Goal: Transaction & Acquisition: Purchase product/service

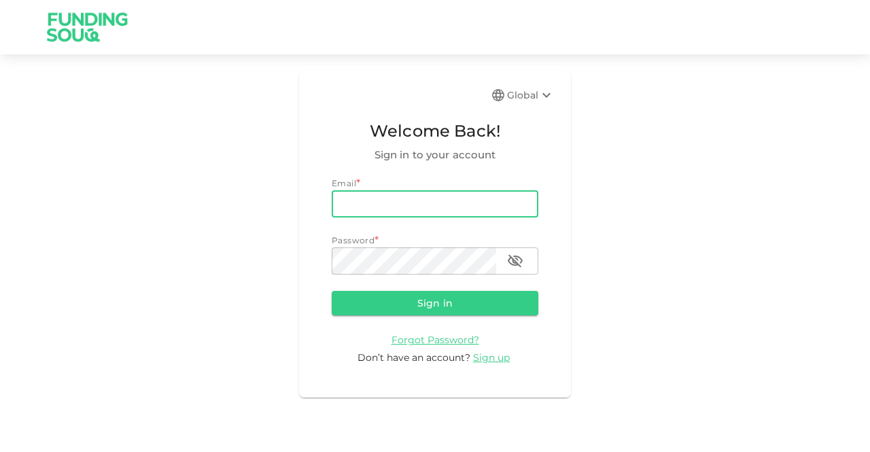
click at [419, 203] on input "email" at bounding box center [435, 203] width 207 height 27
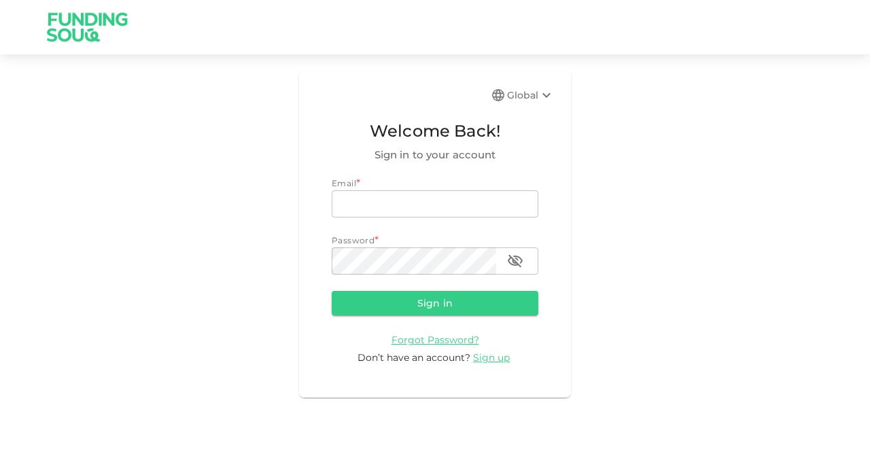
type input "[DOMAIN_NAME][EMAIL_ADDRESS][DOMAIN_NAME]"
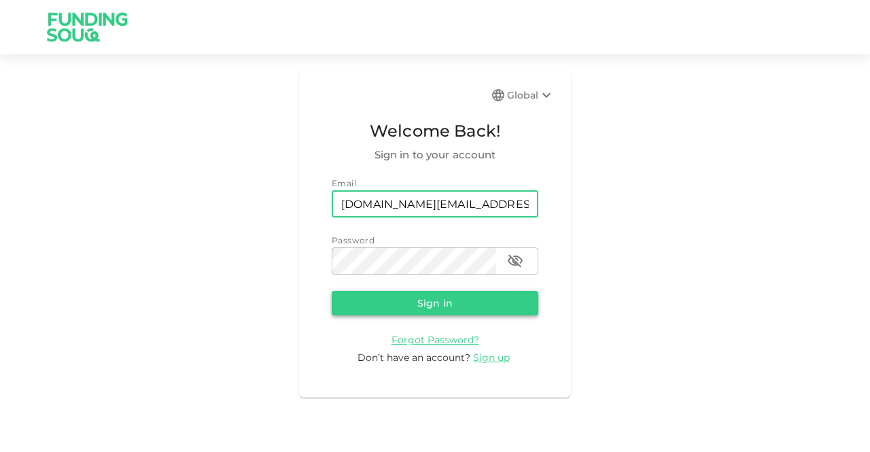
click at [450, 312] on button "Sign in" at bounding box center [435, 303] width 207 height 24
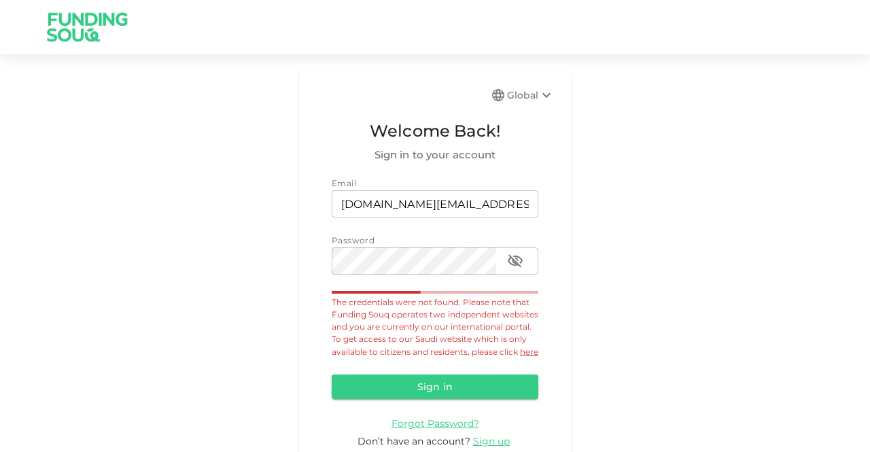
click at [513, 94] on div "Global" at bounding box center [531, 95] width 48 height 16
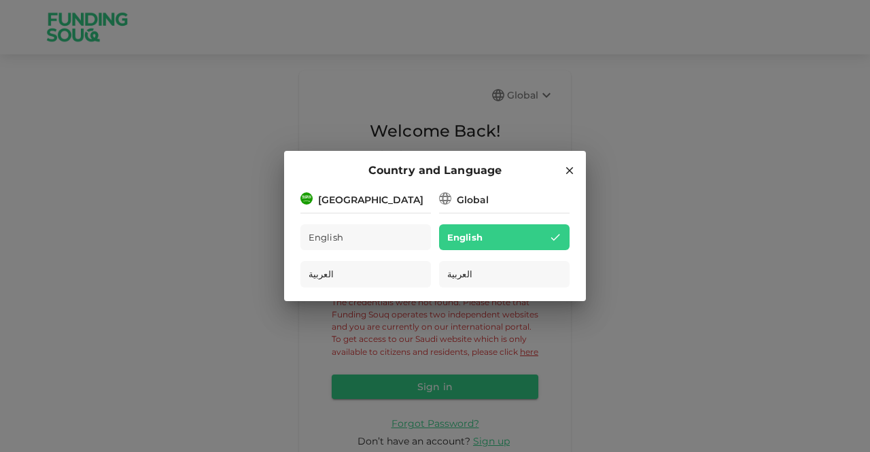
click at [371, 190] on h2 "Country and Language" at bounding box center [435, 170] width 302 height 39
click at [373, 199] on div "Saudi Arabia" at bounding box center [370, 200] width 105 height 14
click at [371, 206] on div "Saudi Arabia" at bounding box center [370, 200] width 105 height 14
click at [354, 198] on div "Saudi Arabia" at bounding box center [370, 200] width 105 height 14
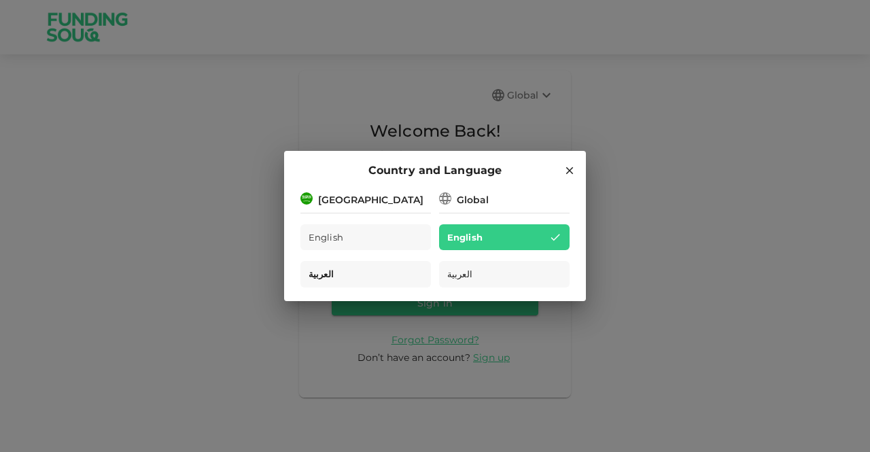
click at [373, 270] on div "العربية" at bounding box center [366, 274] width 131 height 27
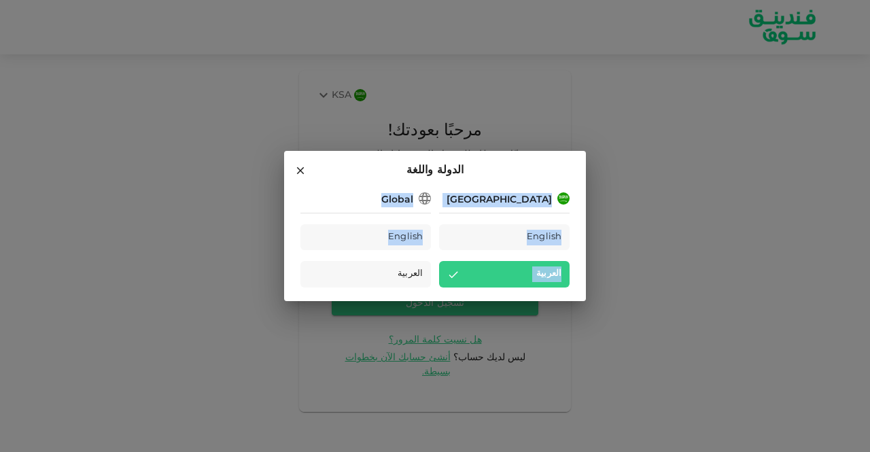
drag, startPoint x: 371, startPoint y: 240, endPoint x: 541, endPoint y: 212, distance: 172.3
click at [541, 212] on div "Saudi Arabia English العربية Global English العربية" at bounding box center [435, 239] width 269 height 98
click at [526, 235] on span "English" at bounding box center [543, 238] width 35 height 16
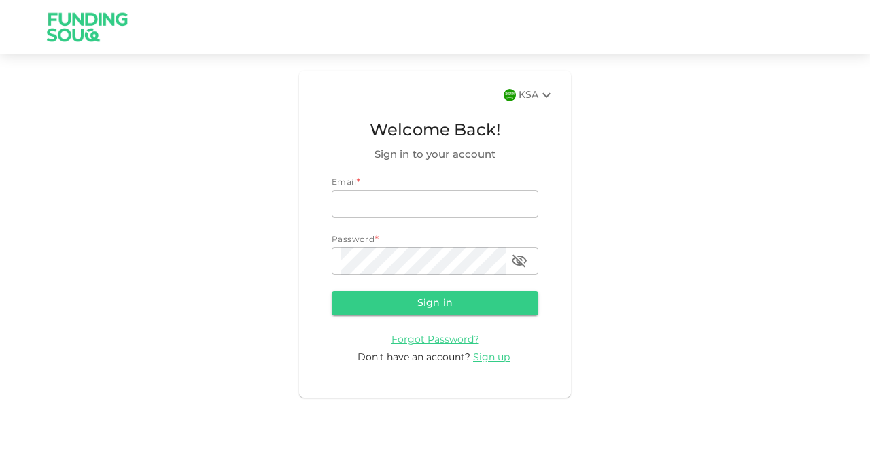
drag, startPoint x: 459, startPoint y: 304, endPoint x: 474, endPoint y: 224, distance: 81.6
click at [480, 235] on form "Email * email email Password * password password Sign in Forgot Password? Don't…" at bounding box center [435, 271] width 207 height 188
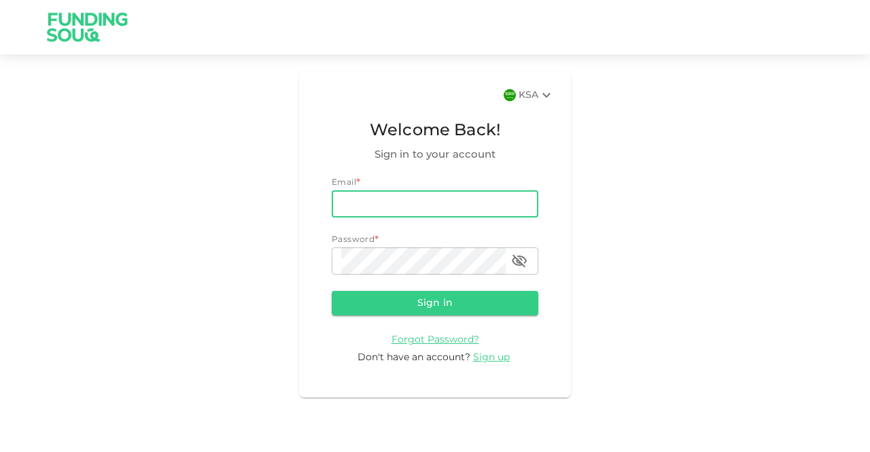
click at [465, 205] on input "email" at bounding box center [435, 203] width 207 height 27
type input "[DOMAIN_NAME][EMAIL_ADDRESS][DOMAIN_NAME]"
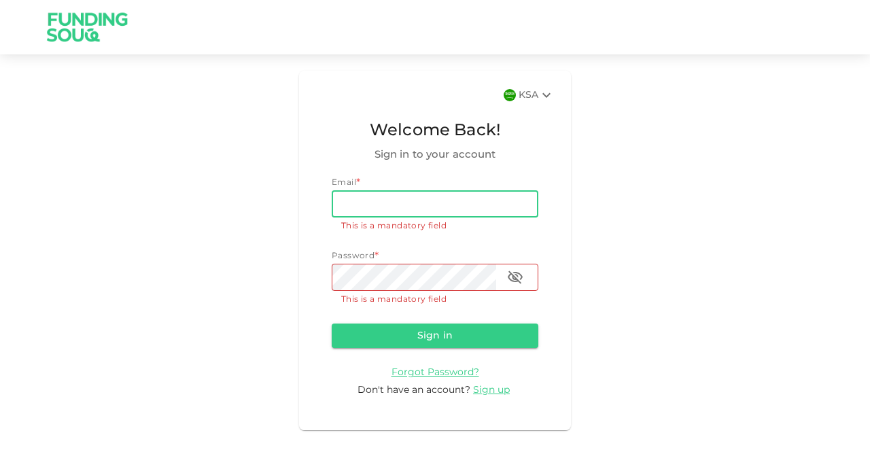
click at [413, 209] on input "email" at bounding box center [435, 203] width 207 height 27
type input "osamaf.net@gmail.com"
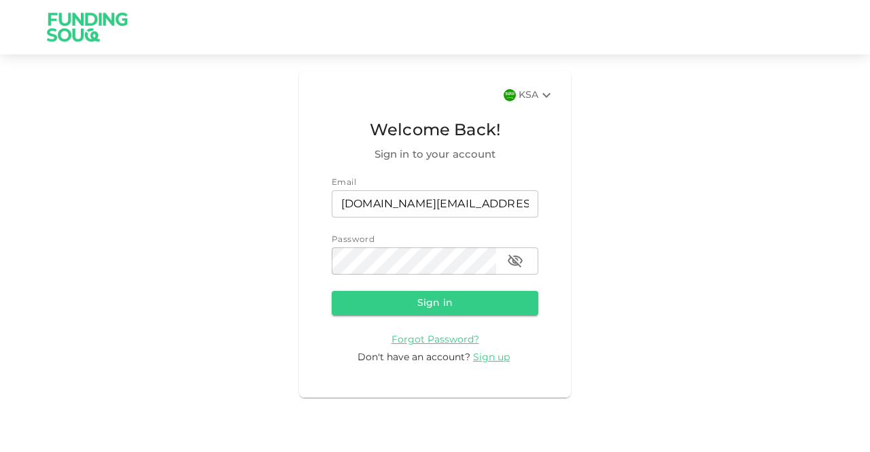
click at [451, 316] on form "Email email osamaf.net@gmail.com email Password password password Sign in Forgo…" at bounding box center [435, 271] width 207 height 188
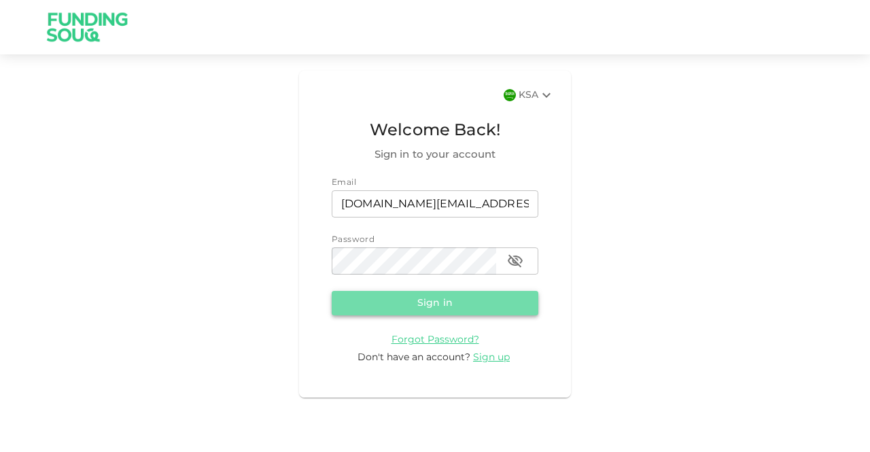
click at [449, 307] on button "Sign in" at bounding box center [435, 303] width 207 height 24
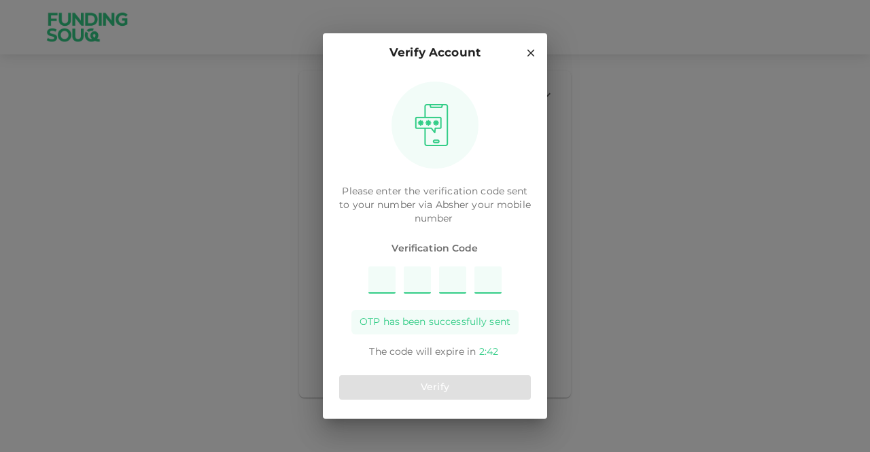
type input "3"
type input "8"
type input "4"
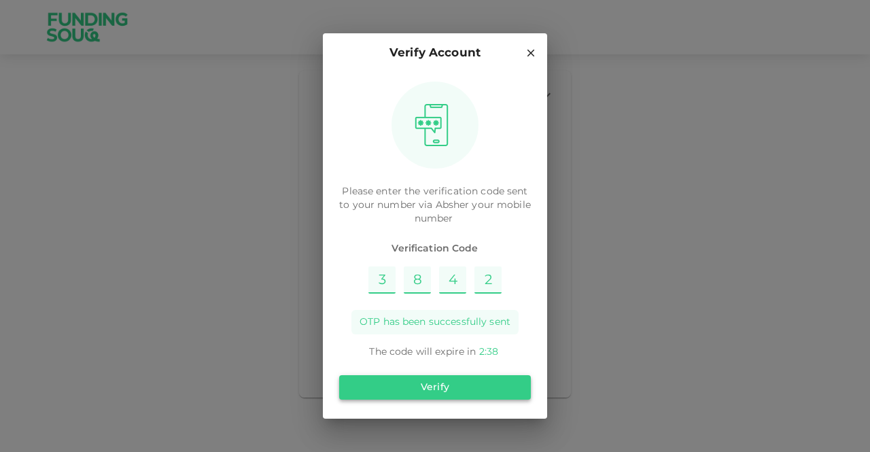
type input "2"
click at [456, 385] on button "Verify" at bounding box center [435, 387] width 192 height 24
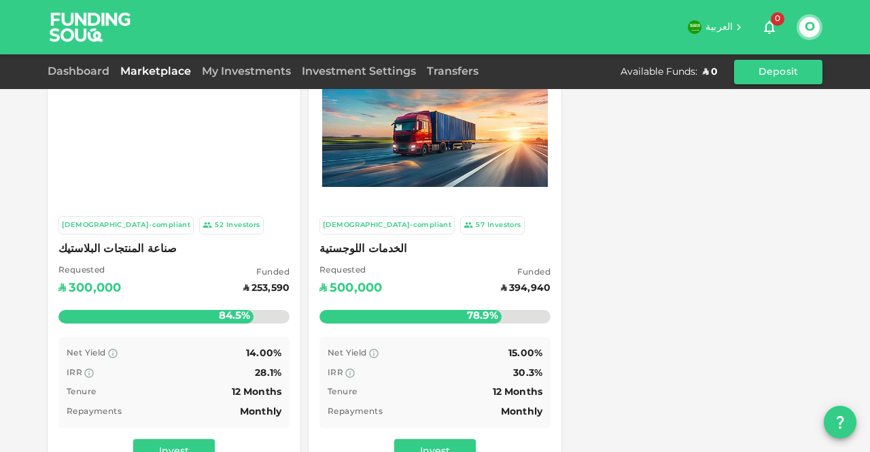
scroll to position [68, 0]
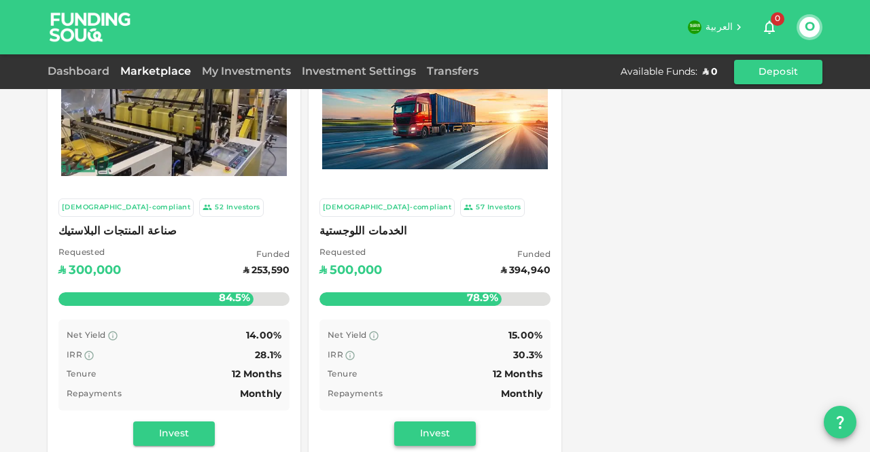
click at [420, 426] on button "Invest" at bounding box center [435, 434] width 82 height 24
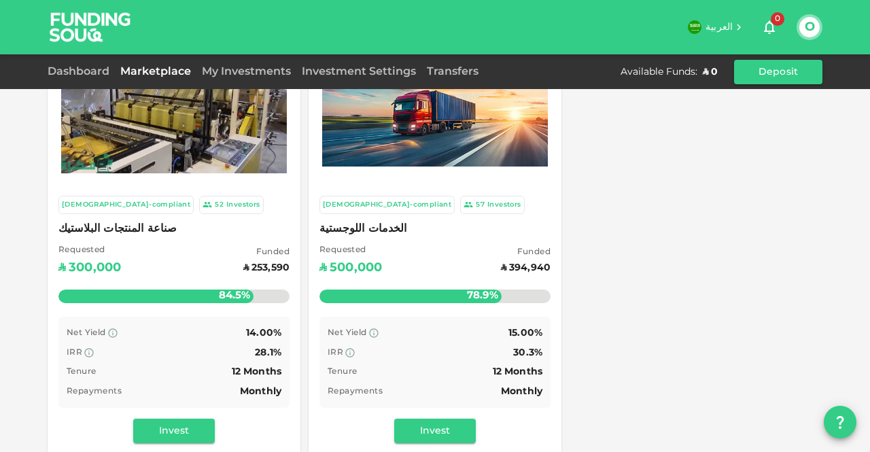
scroll to position [0, 0]
